Goal: Task Accomplishment & Management: Complete application form

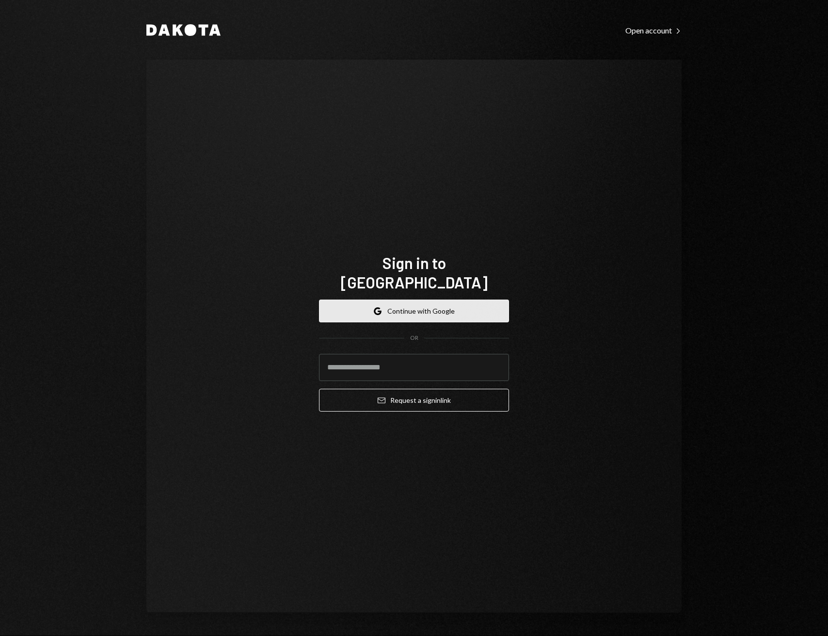
click at [372, 306] on button "Google Continue with Google" at bounding box center [414, 311] width 190 height 23
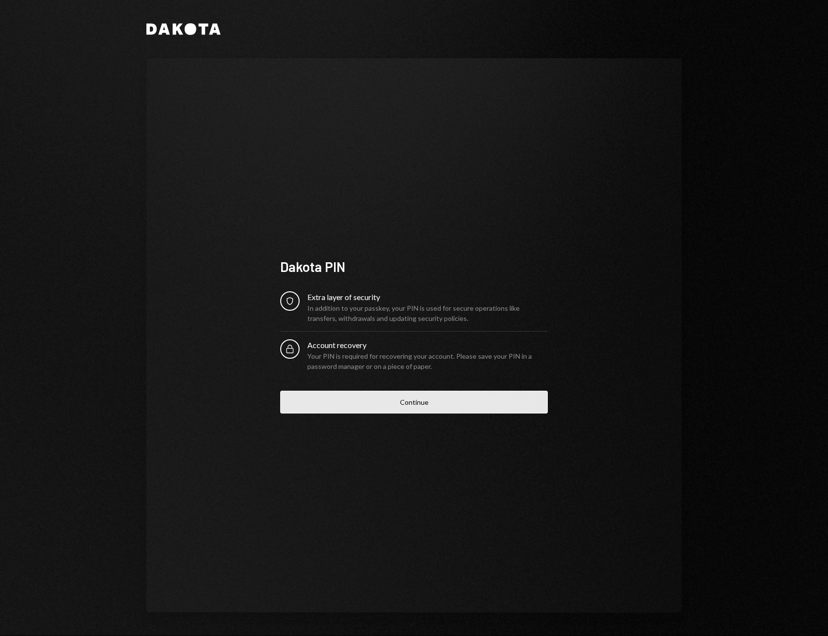
click at [385, 394] on button "Continue" at bounding box center [414, 402] width 268 height 23
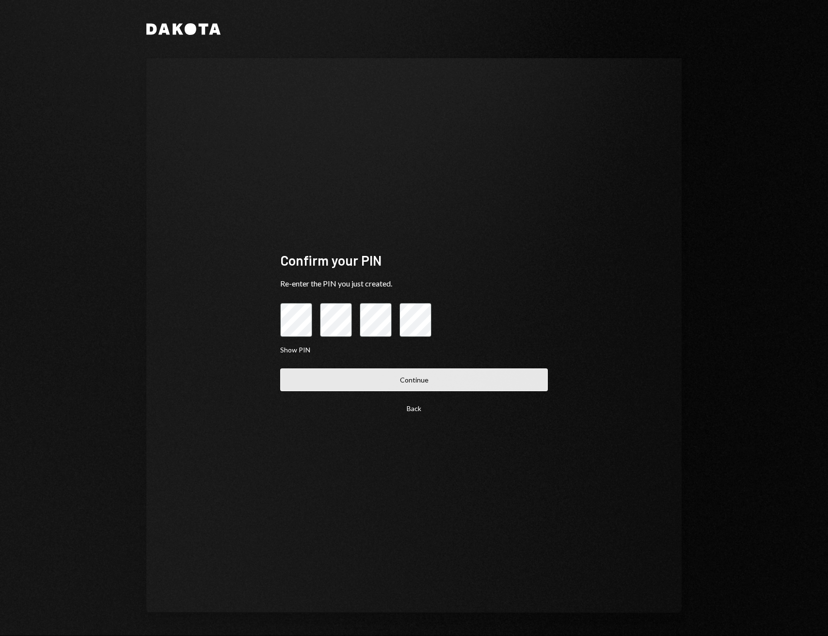
click at [431, 386] on button "Continue" at bounding box center [414, 380] width 268 height 23
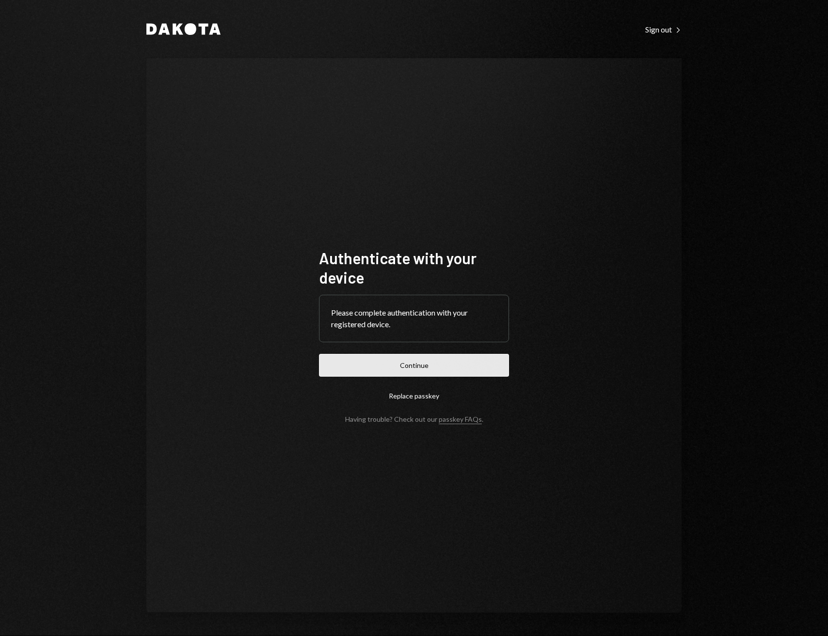
click at [434, 368] on button "Continue" at bounding box center [414, 365] width 190 height 23
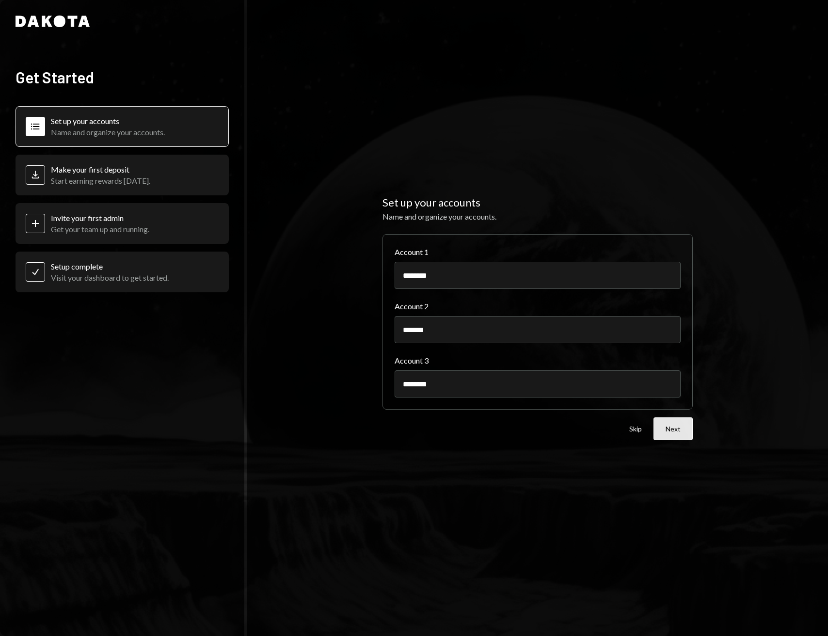
click at [669, 421] on button "Next" at bounding box center [673, 429] width 39 height 23
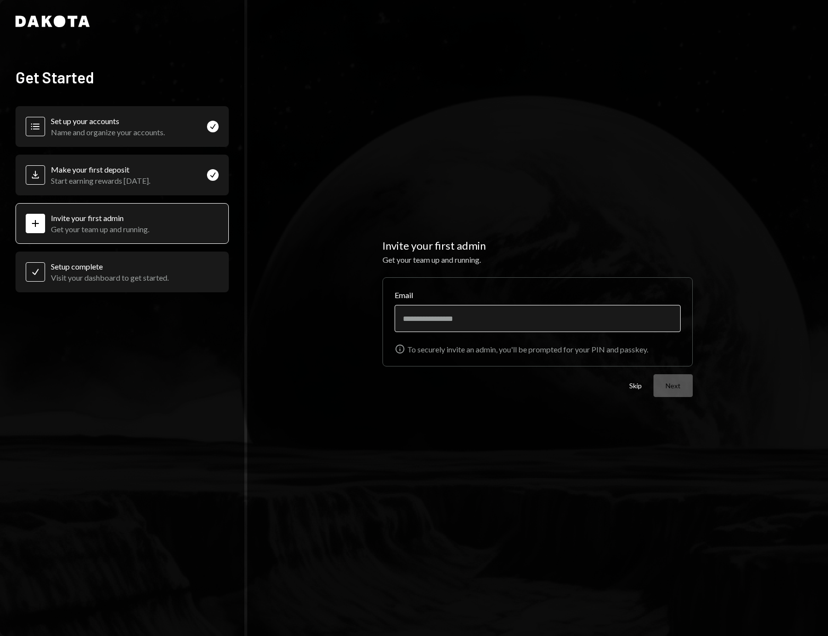
click at [592, 328] on input "Email" at bounding box center [538, 318] width 286 height 27
type input "*"
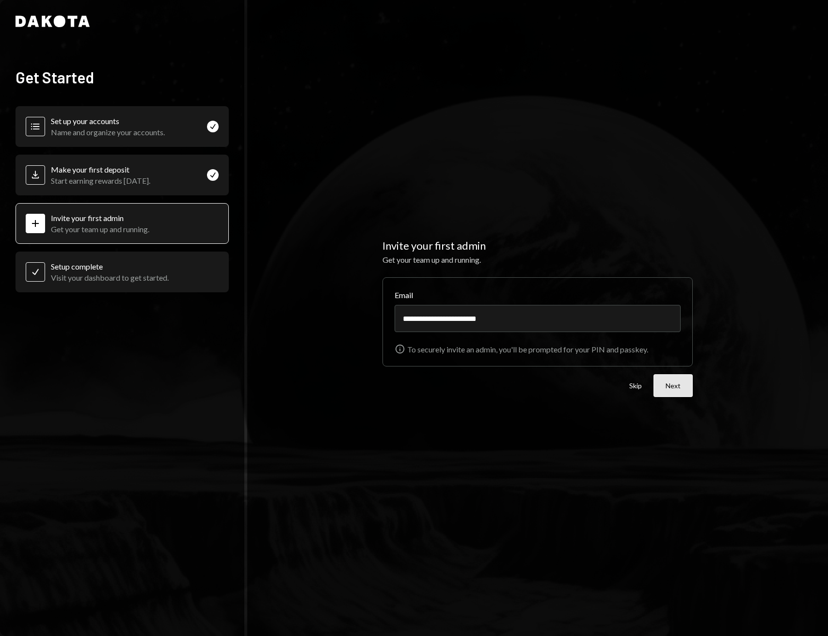
type input "**********"
click at [685, 393] on button "Next" at bounding box center [673, 385] width 39 height 23
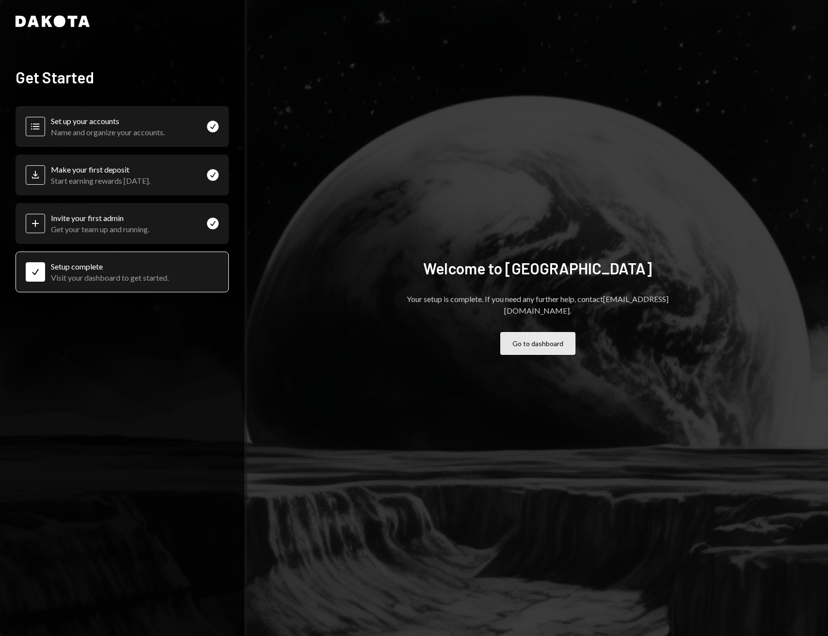
click at [533, 340] on button "Go to dashboard" at bounding box center [537, 343] width 75 height 23
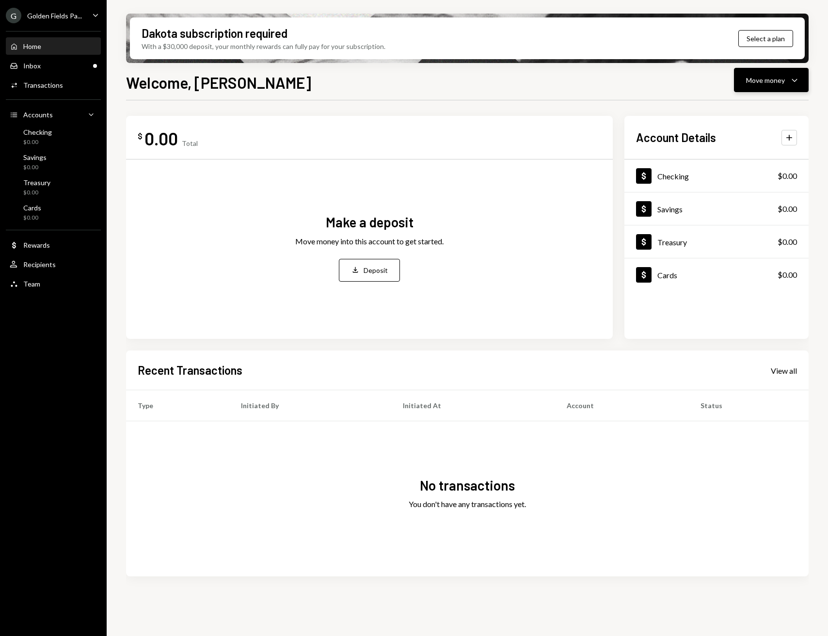
click at [785, 87] on button "Move money Caret Down" at bounding box center [771, 80] width 75 height 24
click at [742, 107] on div "Send" at bounding box center [763, 109] width 71 height 10
click at [732, 107] on div "Send" at bounding box center [763, 109] width 71 height 10
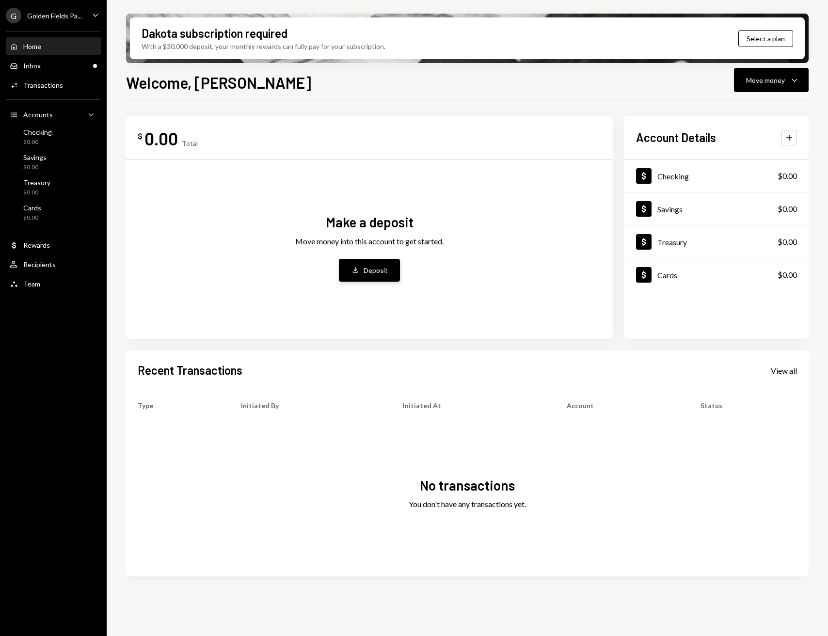
click at [379, 264] on button "Deposit Deposit" at bounding box center [369, 270] width 61 height 23
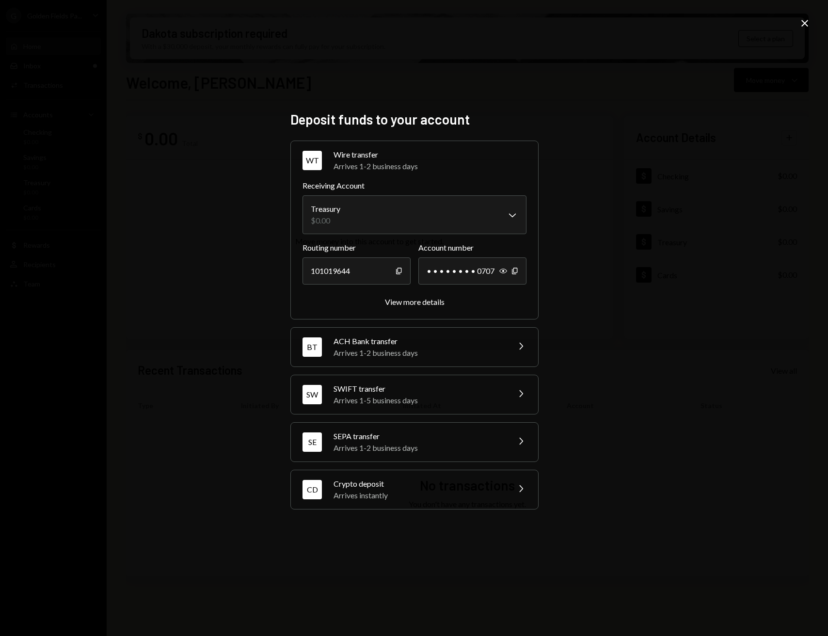
click at [411, 492] on div "Arrives instantly" at bounding box center [419, 496] width 170 height 12
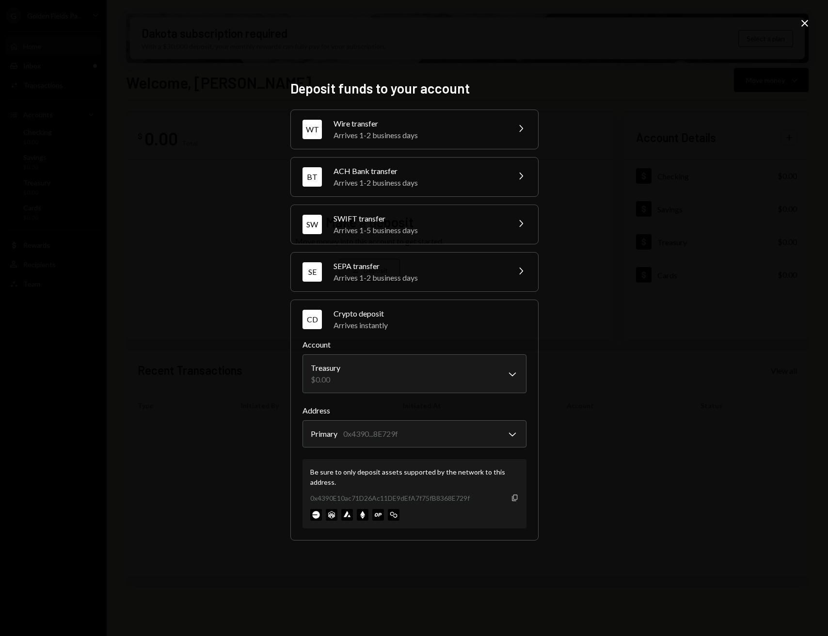
click at [516, 499] on icon "Copy" at bounding box center [515, 498] width 8 height 8
click at [514, 498] on icon "Copy" at bounding box center [515, 498] width 8 height 8
